Goal: Information Seeking & Learning: Find specific fact

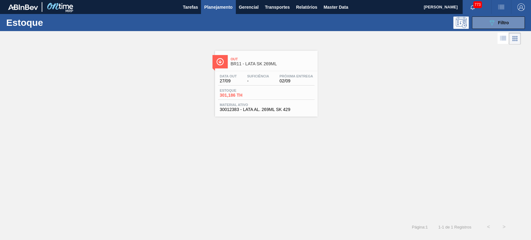
click at [258, 63] on span "BR11 - LATA SK 269ML" at bounding box center [273, 64] width 84 height 5
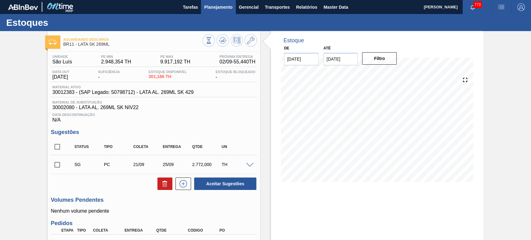
click at [216, 8] on span "Planejamento" at bounding box center [218, 6] width 28 height 7
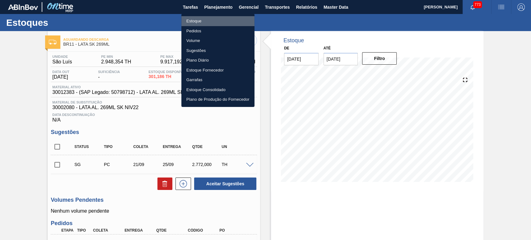
click at [194, 22] on li "Estoque" at bounding box center [217, 21] width 73 height 10
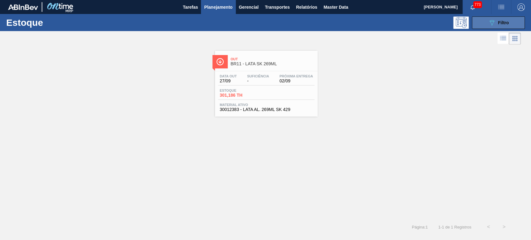
click at [492, 24] on icon "089F7B8B-B2A5-4AFE-B5C0-19BA573D28AC" at bounding box center [491, 22] width 7 height 7
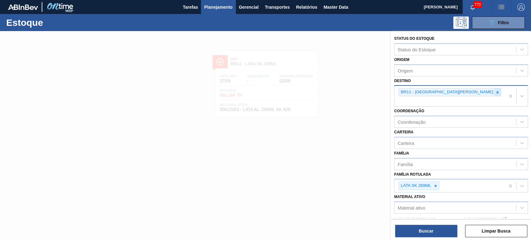
click at [495, 92] on icon at bounding box center [497, 92] width 4 height 4
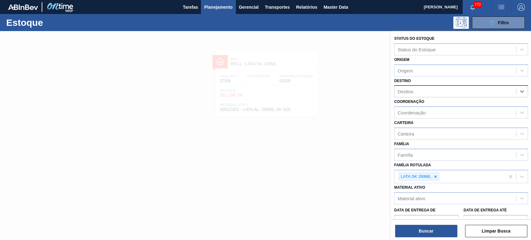
click at [437, 91] on div "Destino" at bounding box center [455, 91] width 122 height 9
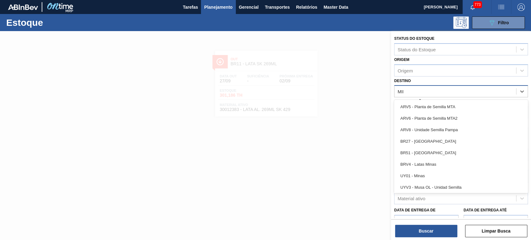
type input "MINAS"
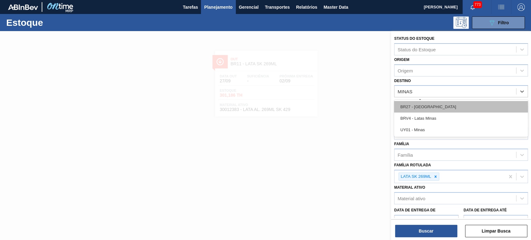
click at [434, 105] on div "BR27 - [GEOGRAPHIC_DATA]" at bounding box center [461, 107] width 134 height 12
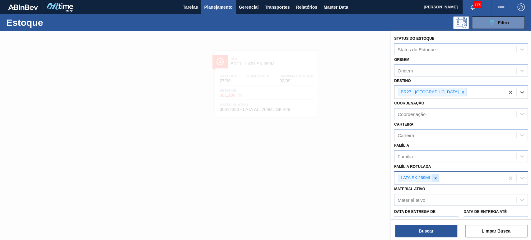
click at [438, 181] on div "LATA SK 269ML" at bounding box center [419, 178] width 41 height 8
click at [435, 179] on icon at bounding box center [435, 178] width 4 height 4
click at [438, 177] on div "Família Rotulada" at bounding box center [455, 177] width 122 height 9
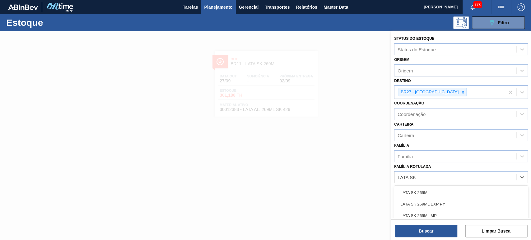
type Rotulada "LATA SK"
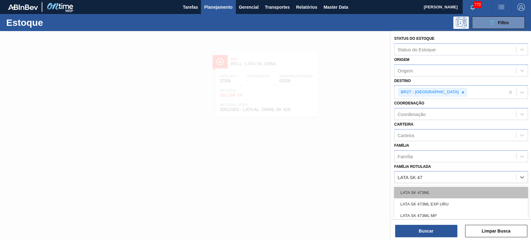
type Rotulada "LATA SK 473"
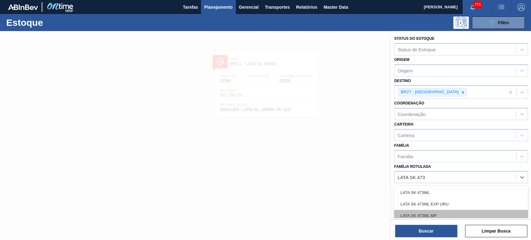
click at [431, 213] on div "LATA SK 473ML MP" at bounding box center [461, 216] width 134 height 12
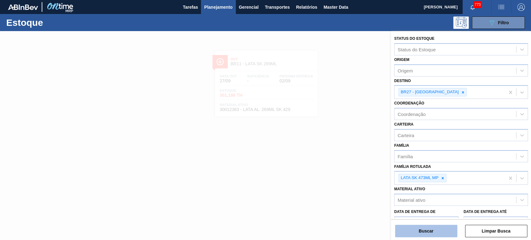
click at [431, 231] on button "Buscar" at bounding box center [426, 231] width 62 height 12
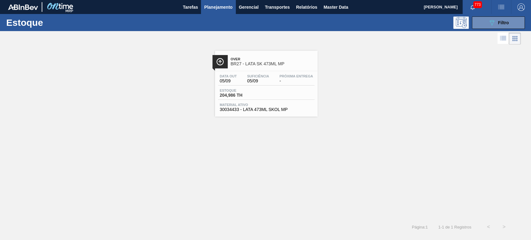
click at [258, 58] on span "Over" at bounding box center [273, 59] width 84 height 4
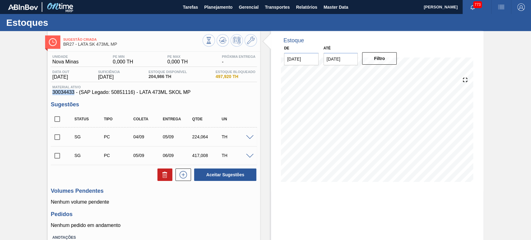
drag, startPoint x: 73, startPoint y: 92, endPoint x: 51, endPoint y: 95, distance: 22.0
click at [51, 95] on div "Material ativo 30034433 - (SAP Legado: 50851116) - LATA 473ML SKOL MP" at bounding box center [154, 90] width 206 height 10
copy span "30034433"
